Goal: Navigation & Orientation: Find specific page/section

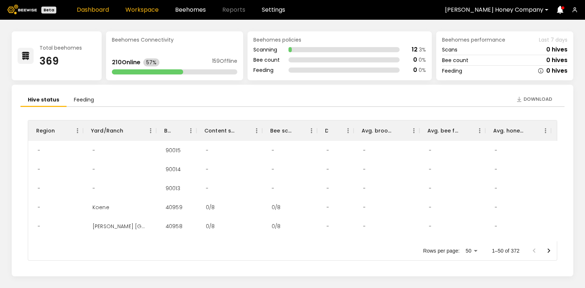
click at [155, 7] on link "Workspace" at bounding box center [141, 10] width 33 height 6
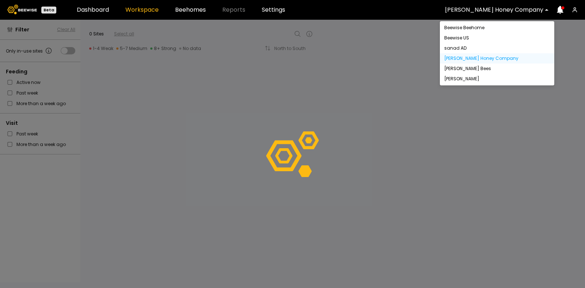
click at [509, 12] on div at bounding box center [494, 10] width 98 height 7
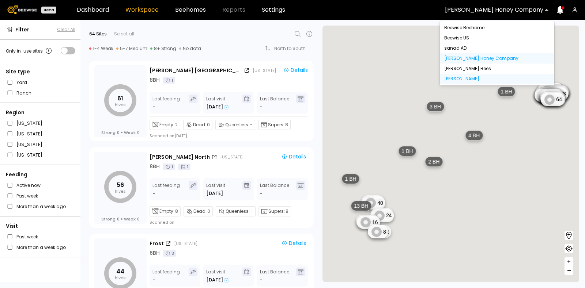
click at [468, 79] on div "[PERSON_NAME]" at bounding box center [497, 79] width 106 height 4
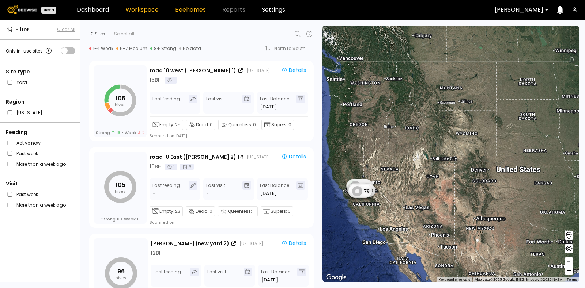
click at [190, 9] on link "Beehomes" at bounding box center [190, 10] width 31 height 6
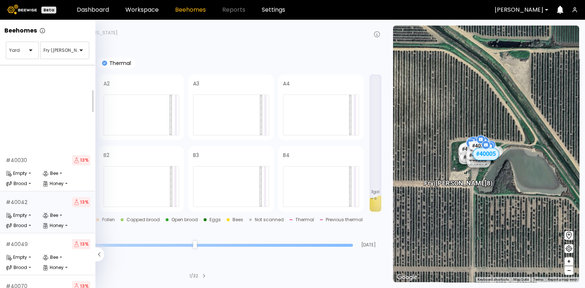
scroll to position [139, 0]
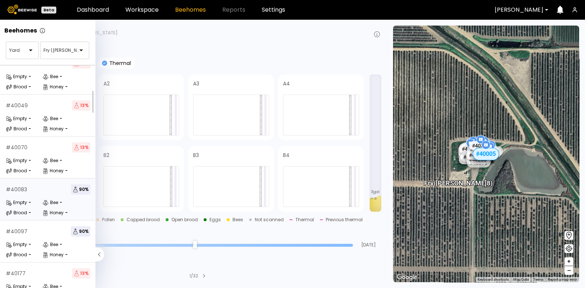
click at [38, 204] on div "Empty -" at bounding box center [24, 202] width 37 height 7
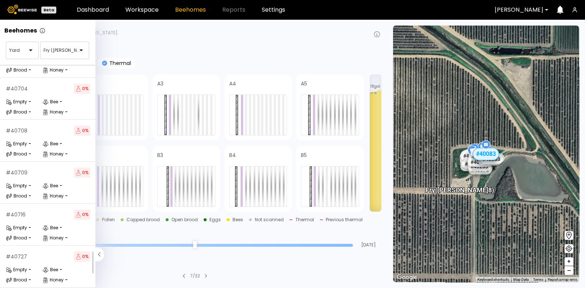
scroll to position [1126, 0]
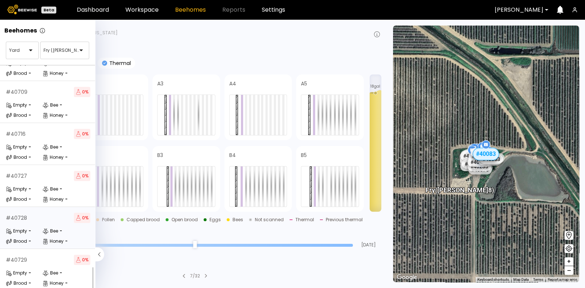
click at [39, 218] on div "# 40728 0 % Empty - Bee - Brood - Honey -" at bounding box center [48, 228] width 96 height 42
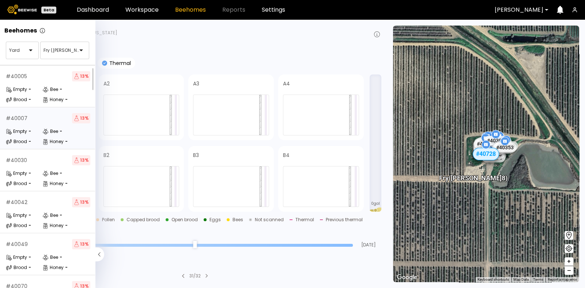
scroll to position [17, 0]
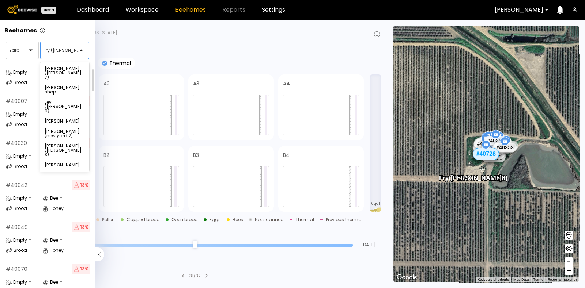
click at [69, 51] on div at bounding box center [62, 50] width 37 height 7
click at [62, 129] on div "[PERSON_NAME] (new yard 2)" at bounding box center [65, 133] width 40 height 9
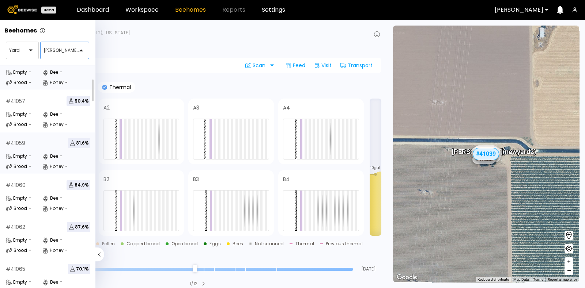
scroll to position [209, 0]
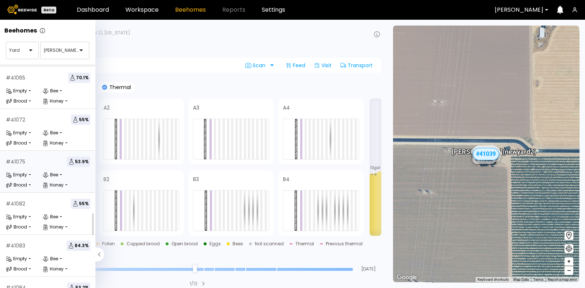
click at [40, 167] on div "# 41075 53.9 % Empty - Bee - Brood - Honey -" at bounding box center [48, 172] width 96 height 42
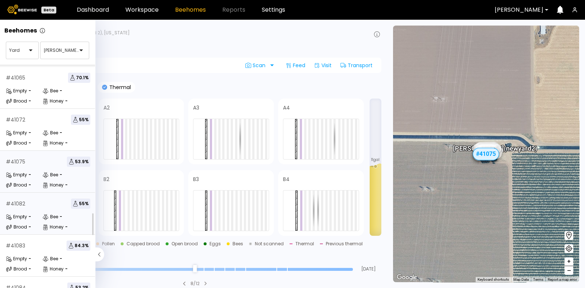
click at [39, 206] on div "# 41082 55 %" at bounding box center [48, 204] width 84 height 10
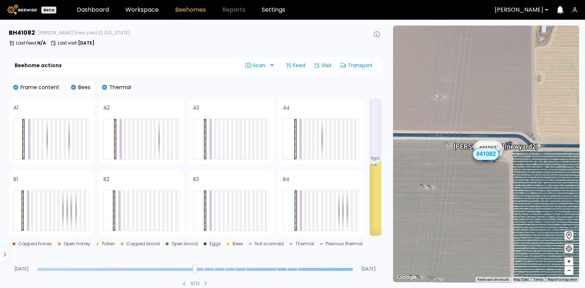
click at [268, 32] on div "BH 41082 [PERSON_NAME] (new yard 2), [US_STATE]" at bounding box center [195, 33] width 373 height 9
